Goal: Find specific page/section: Find specific page/section

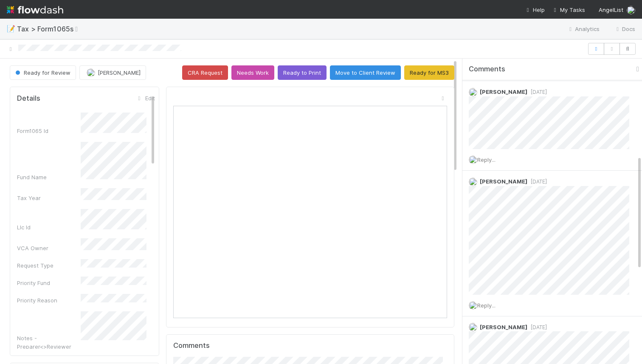
scroll to position [258, 0]
click at [15, 50] on div at bounding box center [321, 49] width 642 height 12
click at [7, 48] on icon at bounding box center [10, 49] width 8 height 6
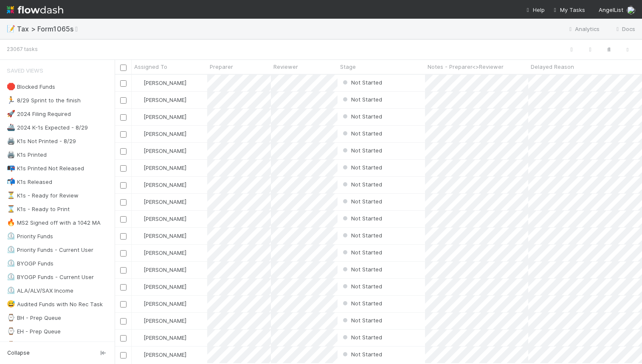
scroll to position [282, 521]
click at [607, 45] on button "button" at bounding box center [608, 49] width 15 height 11
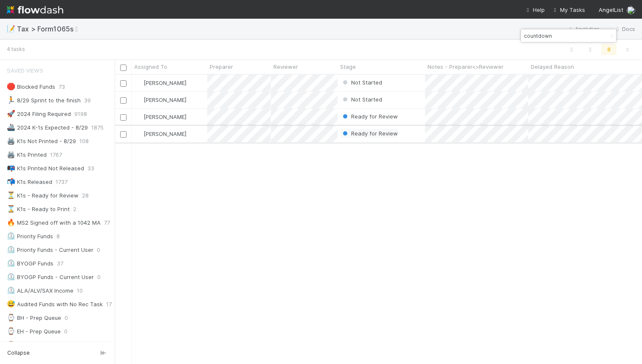
type input "countdown"
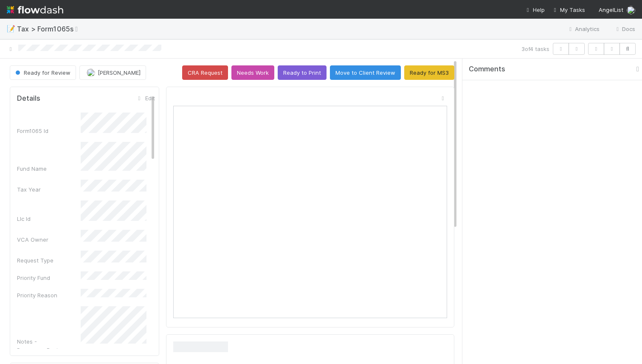
scroll to position [166, 126]
